Goal: Transaction & Acquisition: Purchase product/service

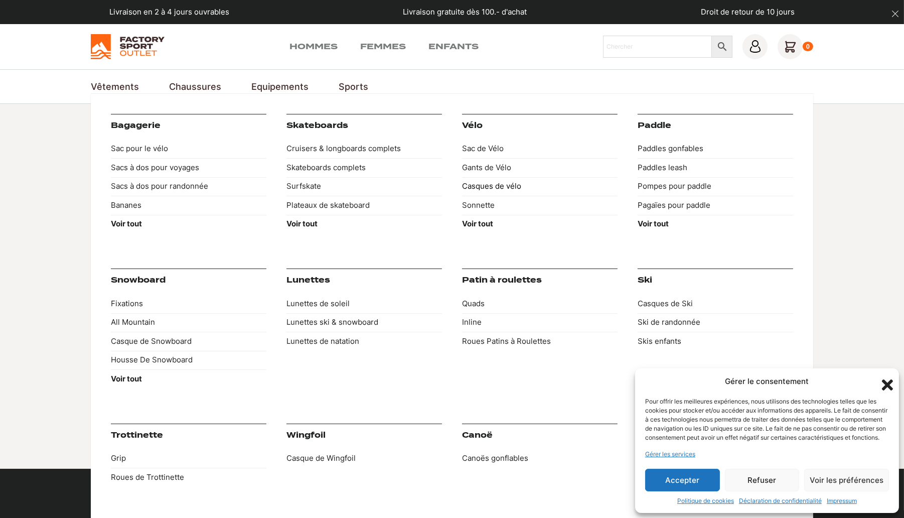
click at [504, 188] on link "Casques de vélo" at bounding box center [540, 186] width 156 height 19
click at [487, 227] on strong "Voir tout" at bounding box center [477, 224] width 31 height 10
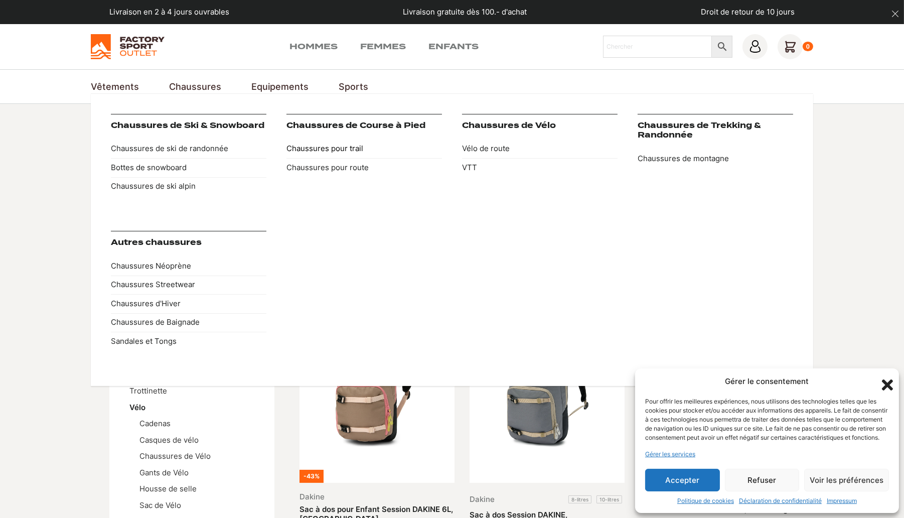
click at [327, 150] on link "Chaussures pour trail" at bounding box center [365, 148] width 156 height 19
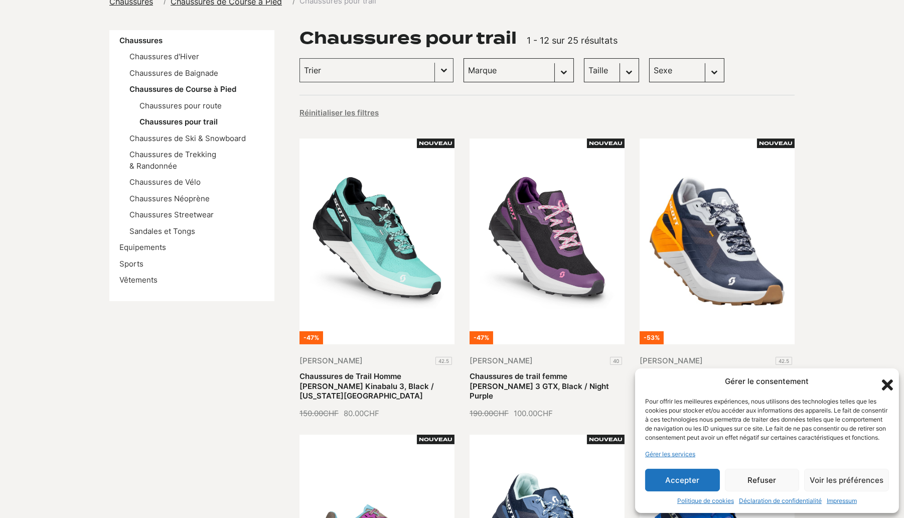
scroll to position [150, 0]
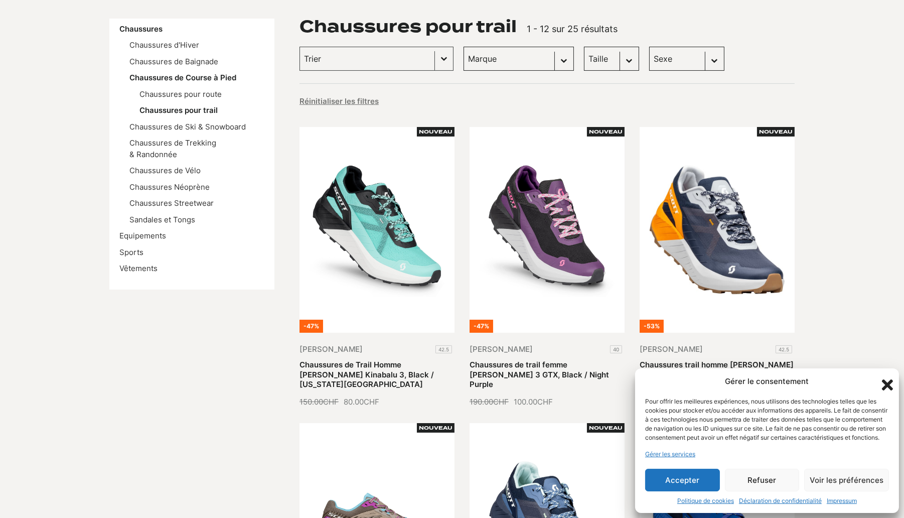
click at [887, 379] on icon "Fermer la boîte de dialogue" at bounding box center [887, 384] width 11 height 11
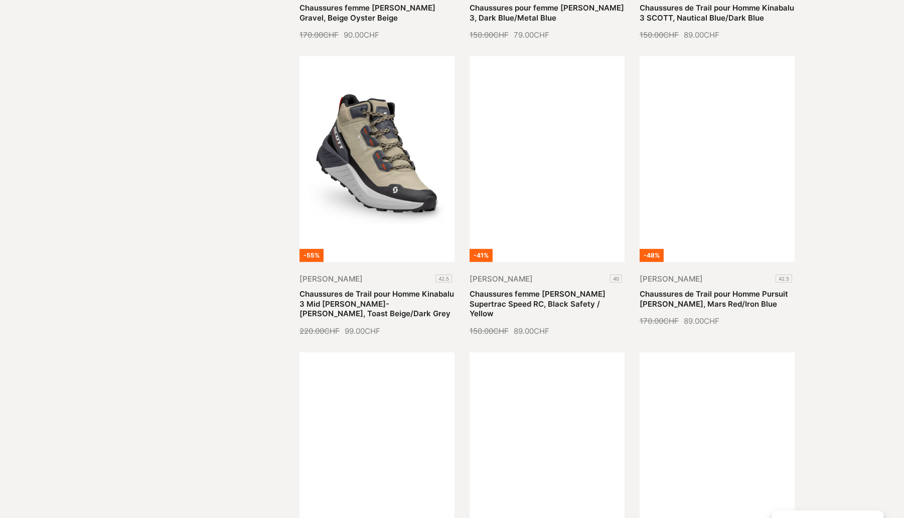
scroll to position [1003, 0]
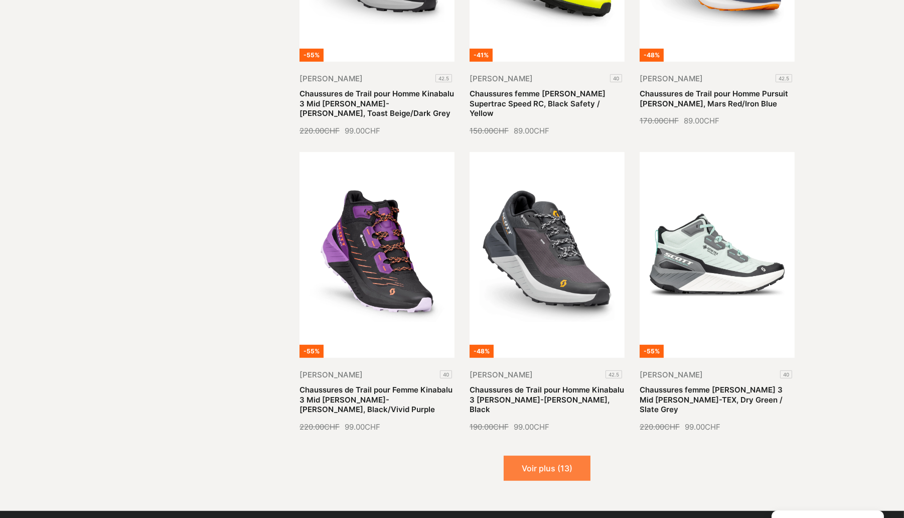
click at [541, 456] on button "Voir plus (13)" at bounding box center [547, 468] width 87 height 25
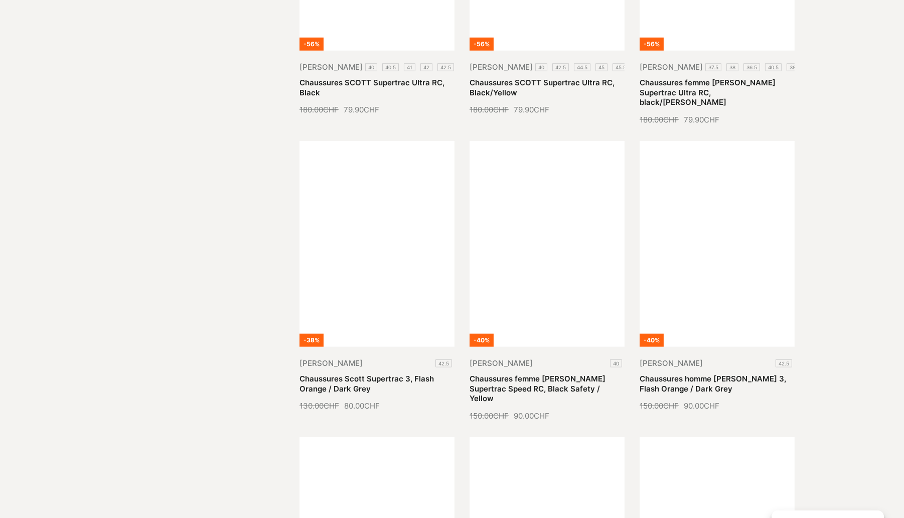
scroll to position [1605, 0]
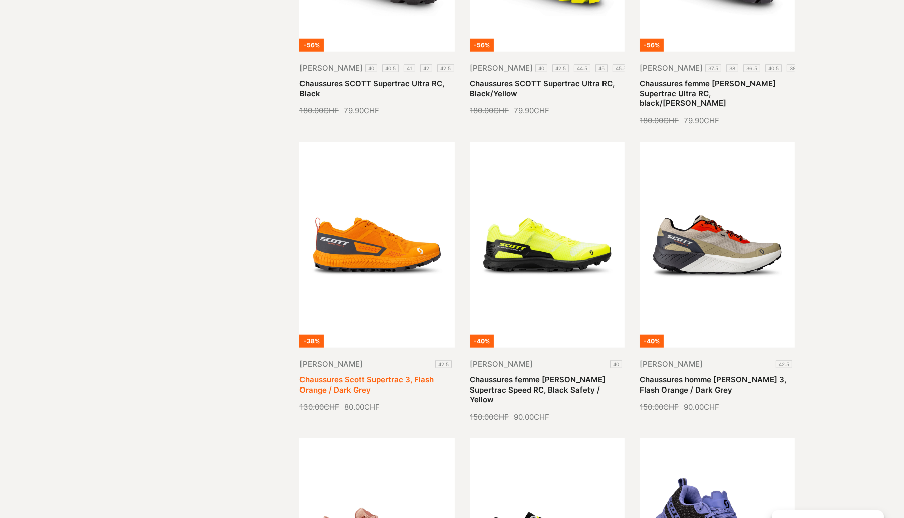
click at [380, 375] on link "Chaussures Scott Supertrac 3, Flash Orange / Dark Grey" at bounding box center [367, 385] width 134 height 20
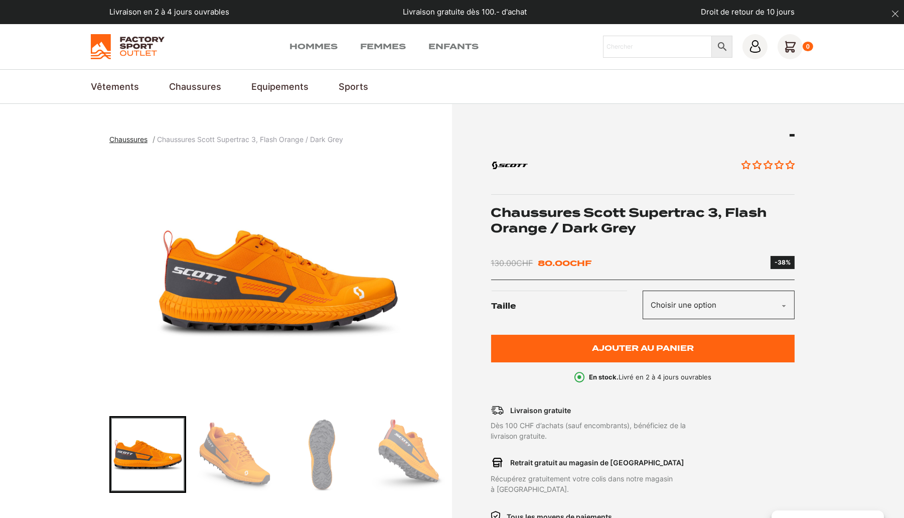
click at [750, 306] on select "Choisir une option 42.5" at bounding box center [719, 305] width 152 height 29
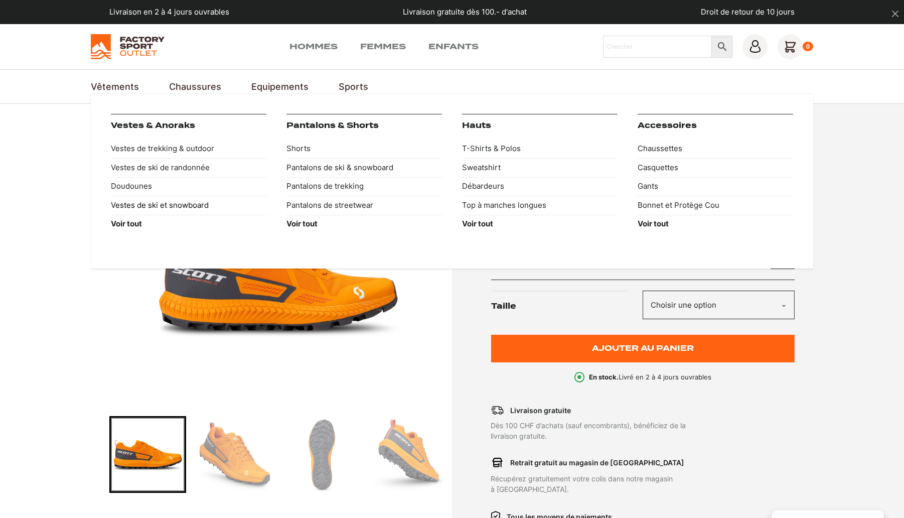
click at [140, 205] on link "Vestes de ski et snowboard" at bounding box center [189, 205] width 156 height 19
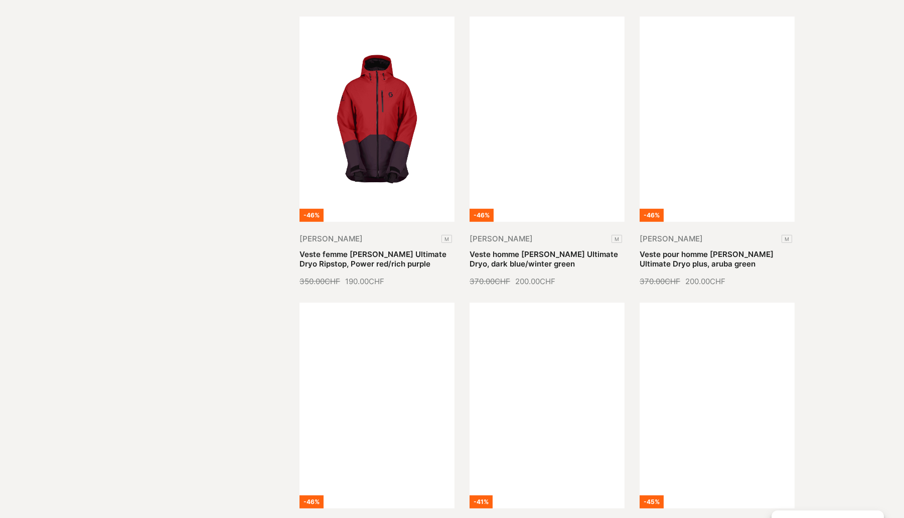
scroll to position [1054, 0]
